Goal: Information Seeking & Learning: Learn about a topic

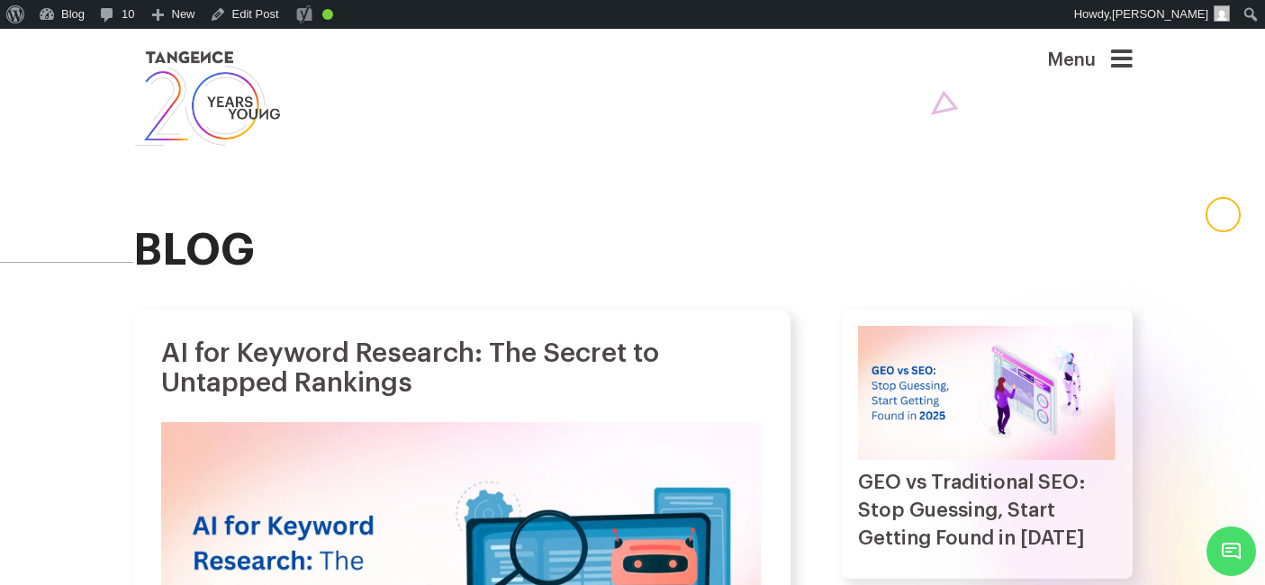
click at [538, 191] on div "blog" at bounding box center [632, 152] width 999 height 247
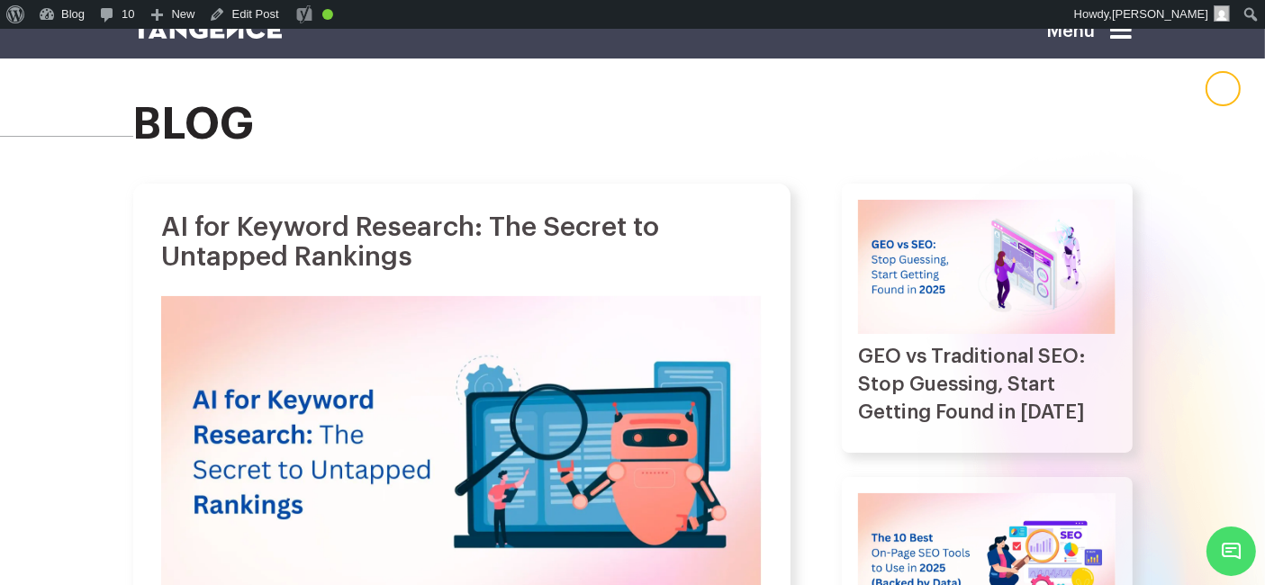
scroll to position [131, 0]
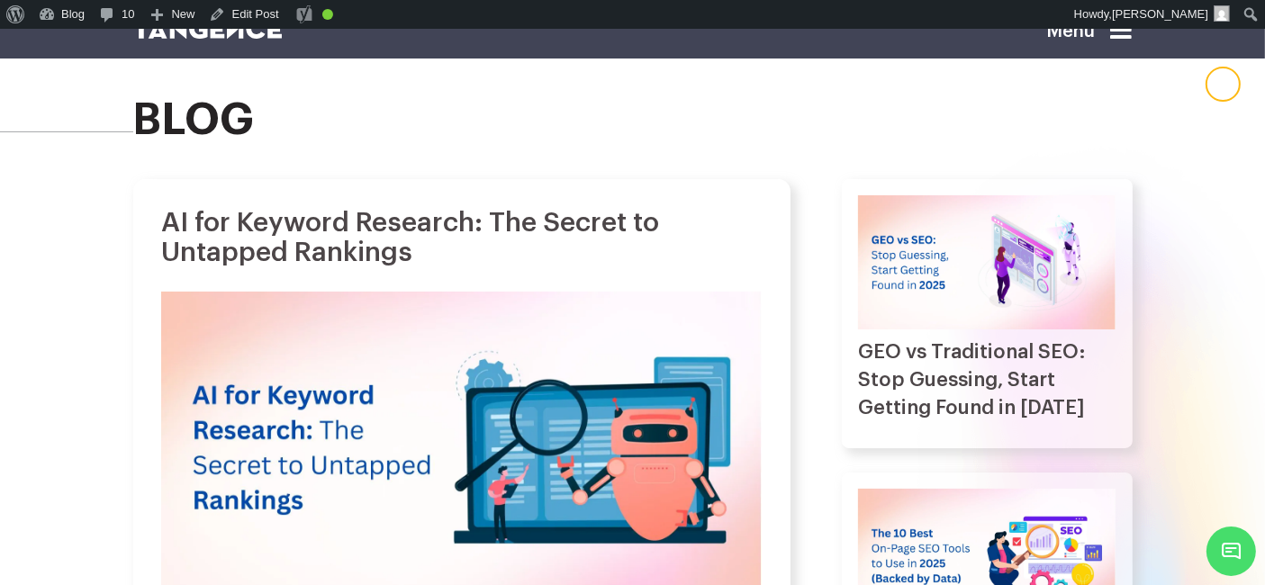
click at [1129, 37] on icon at bounding box center [1122, 30] width 22 height 25
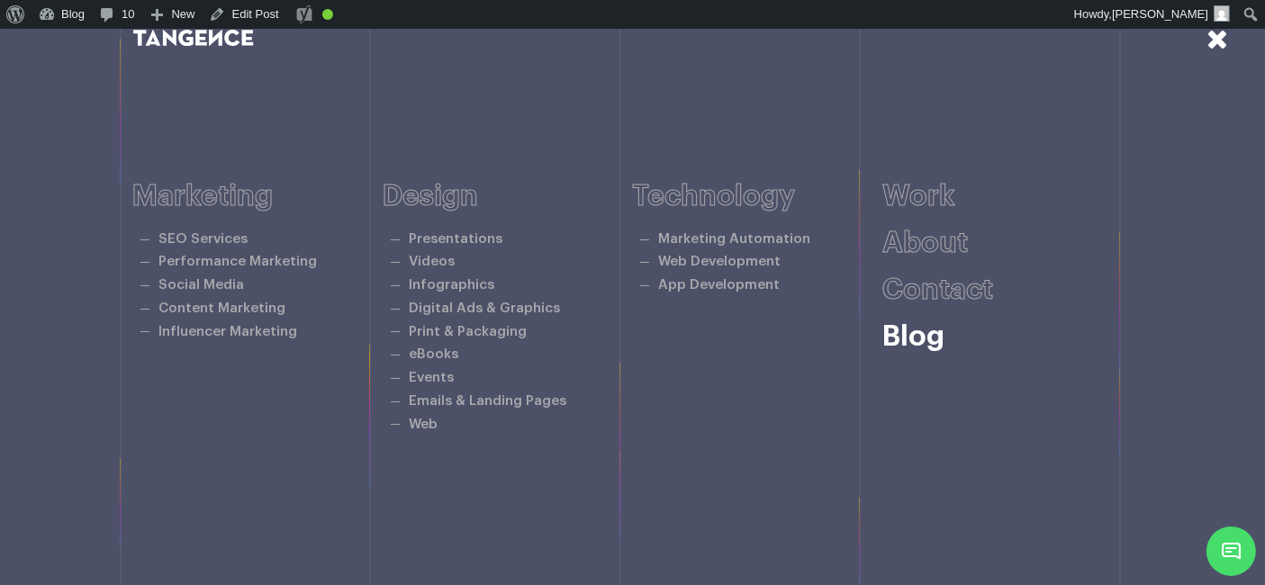
click at [934, 334] on link "Blog" at bounding box center [913, 336] width 62 height 29
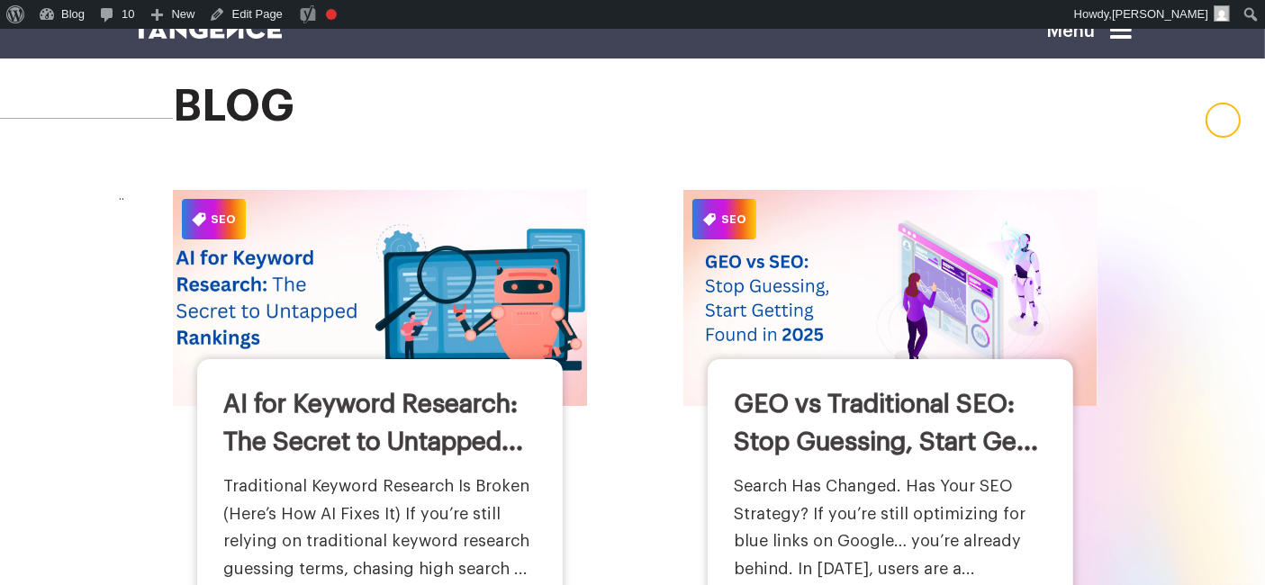
scroll to position [97, 0]
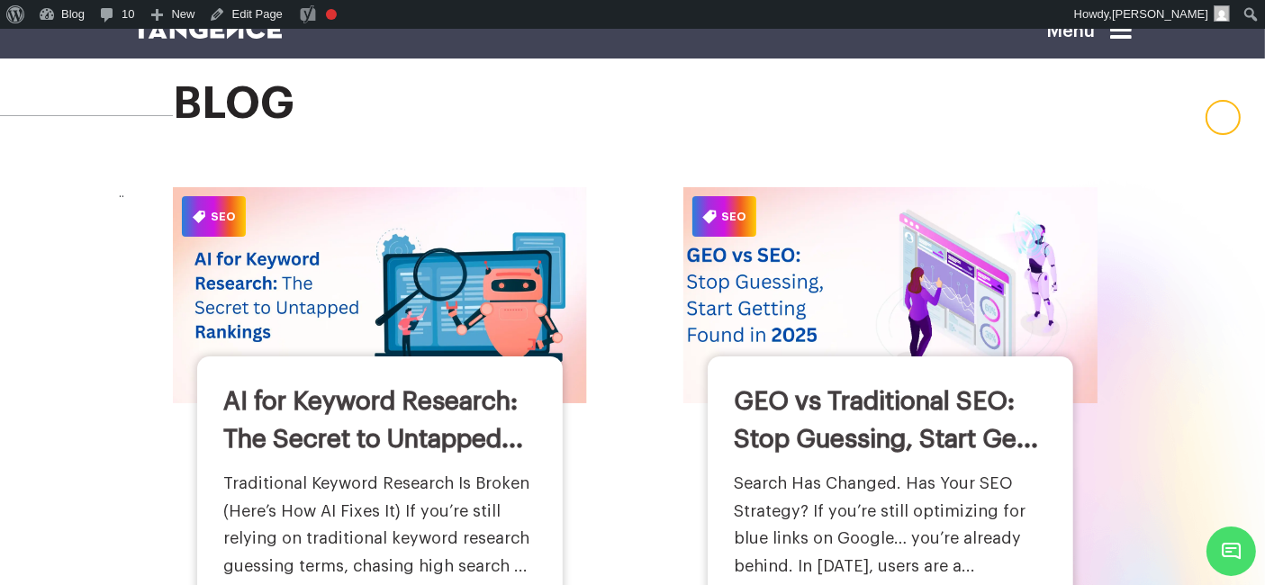
click at [735, 317] on img at bounding box center [891, 294] width 456 height 237
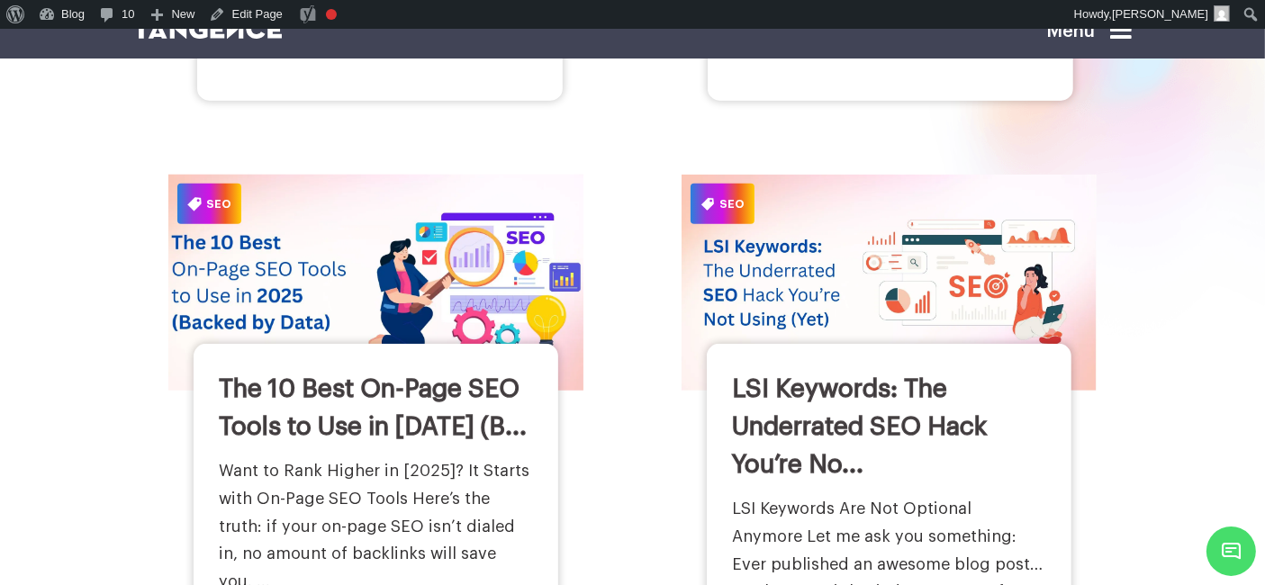
scroll to position [693, 0]
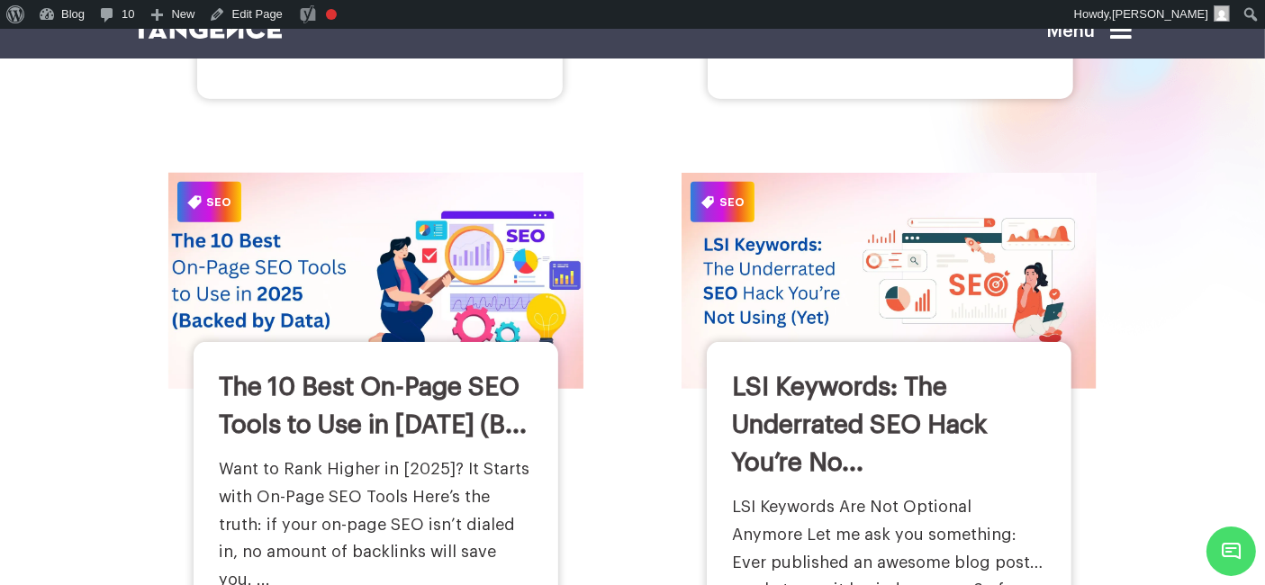
click at [478, 352] on div "The 10 Best On-Page SEO Tools to Use in 2025 (B... Want to Rank Higher in [2025…" at bounding box center [376, 524] width 365 height 365
click at [468, 297] on img at bounding box center [376, 280] width 456 height 237
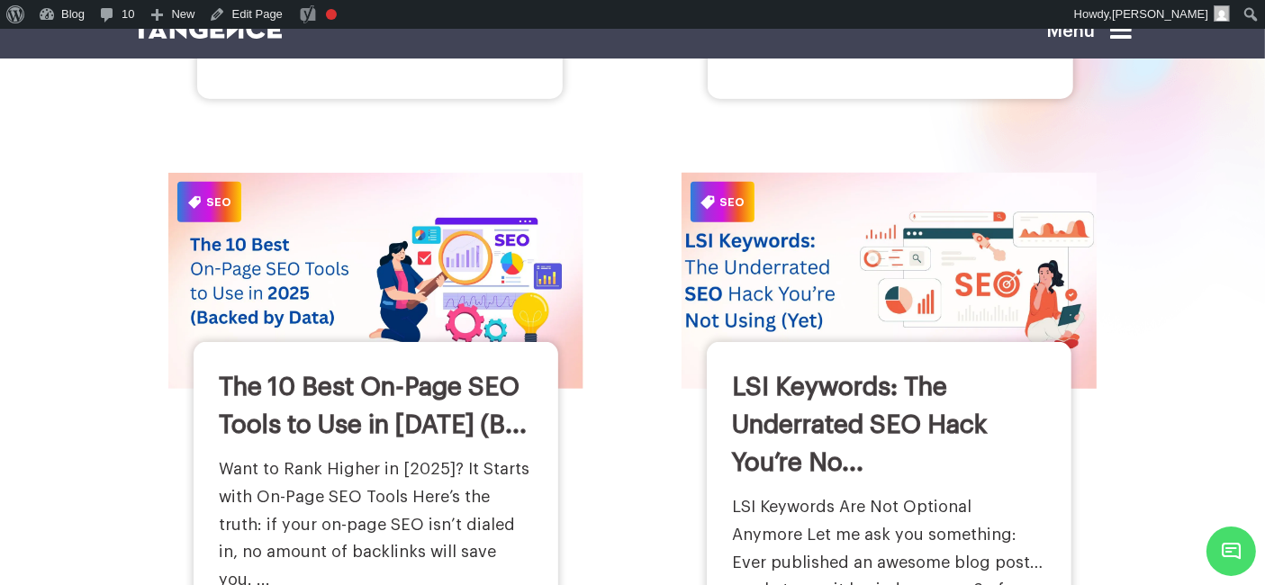
click at [776, 309] on img at bounding box center [889, 280] width 456 height 237
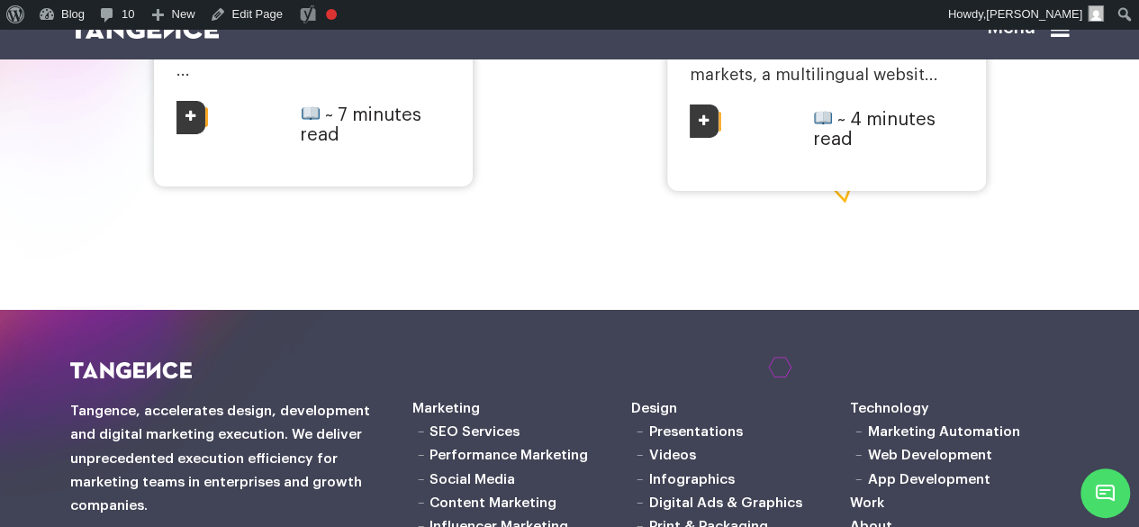
scroll to position [3070, 0]
